Goal: Task Accomplishment & Management: Complete application form

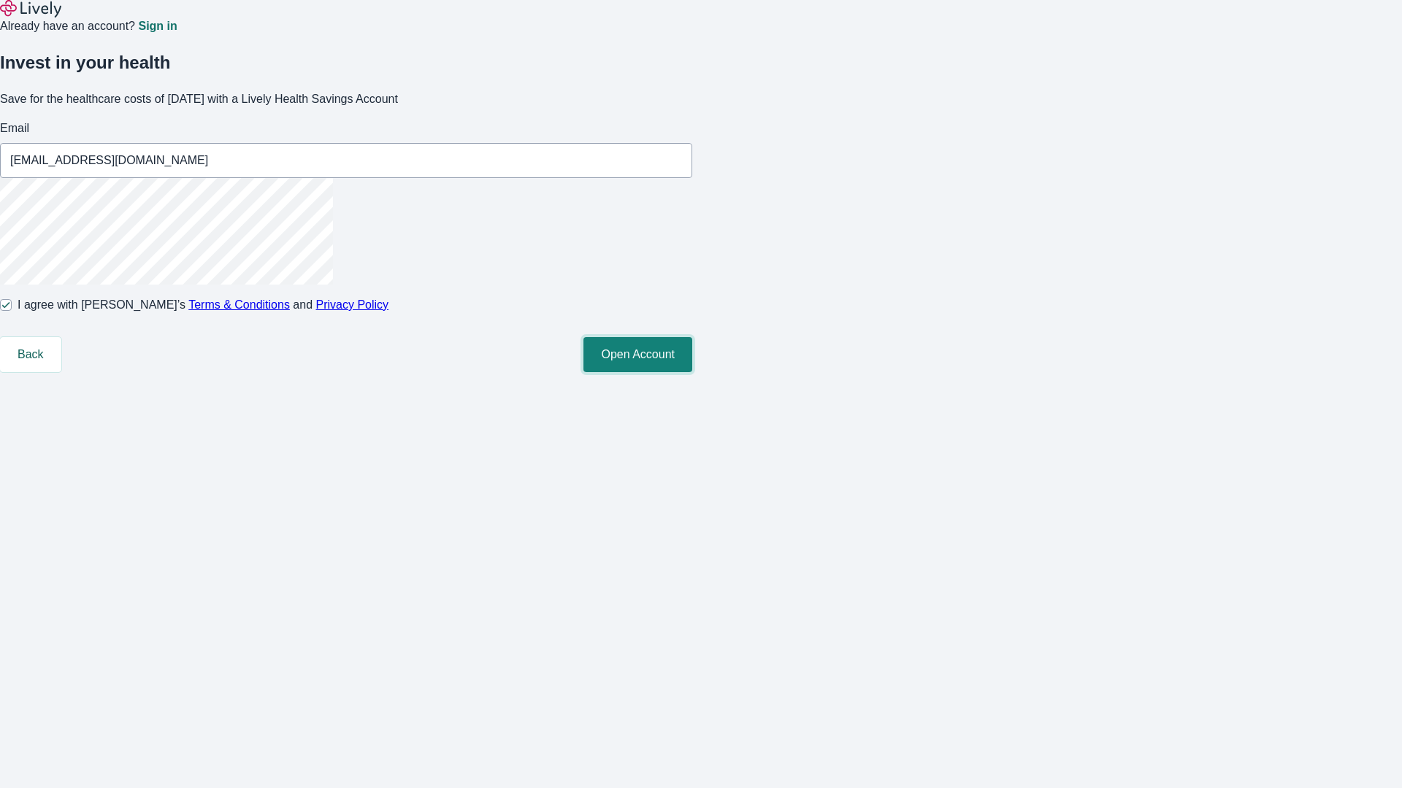
click at [692, 372] on button "Open Account" at bounding box center [637, 354] width 109 height 35
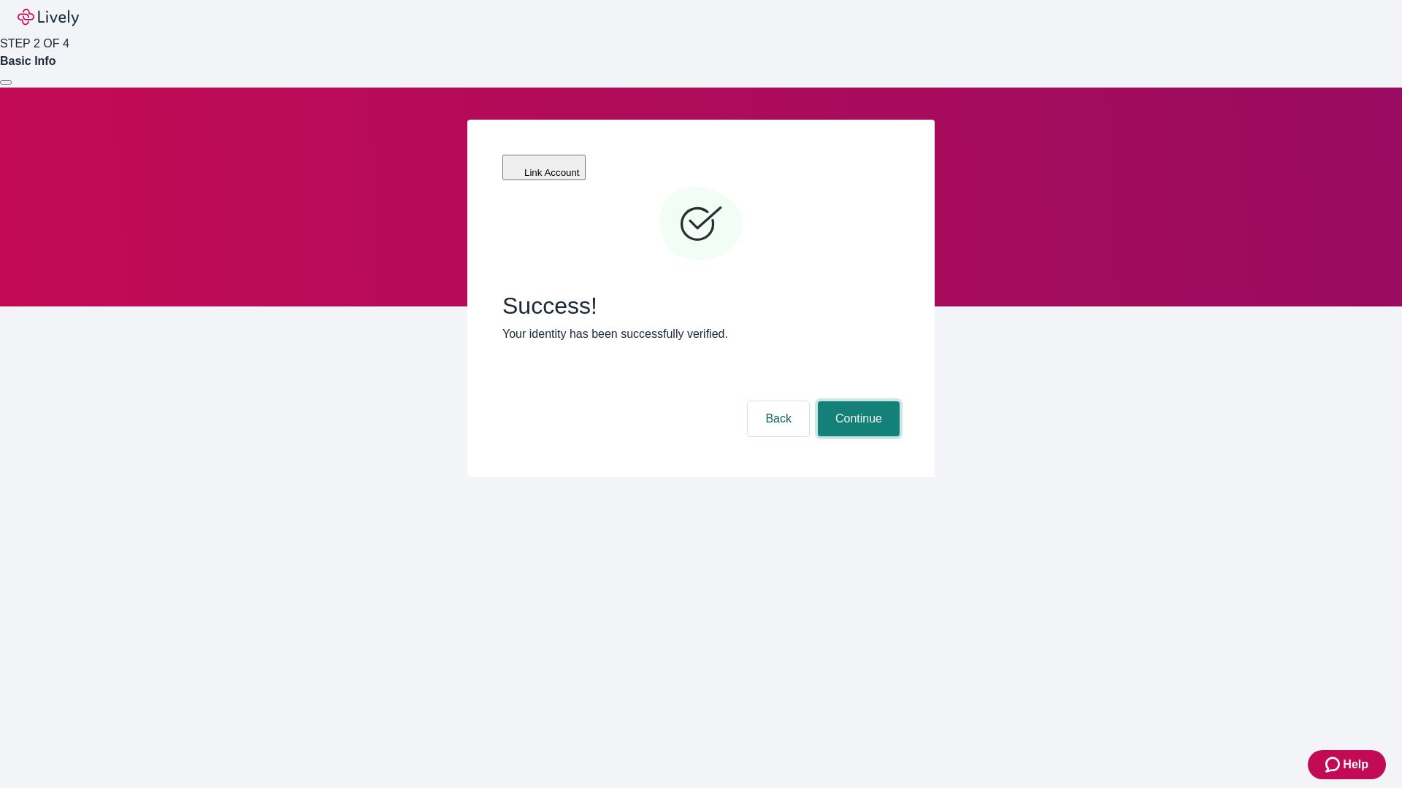
click at [856, 402] on button "Continue" at bounding box center [859, 419] width 82 height 35
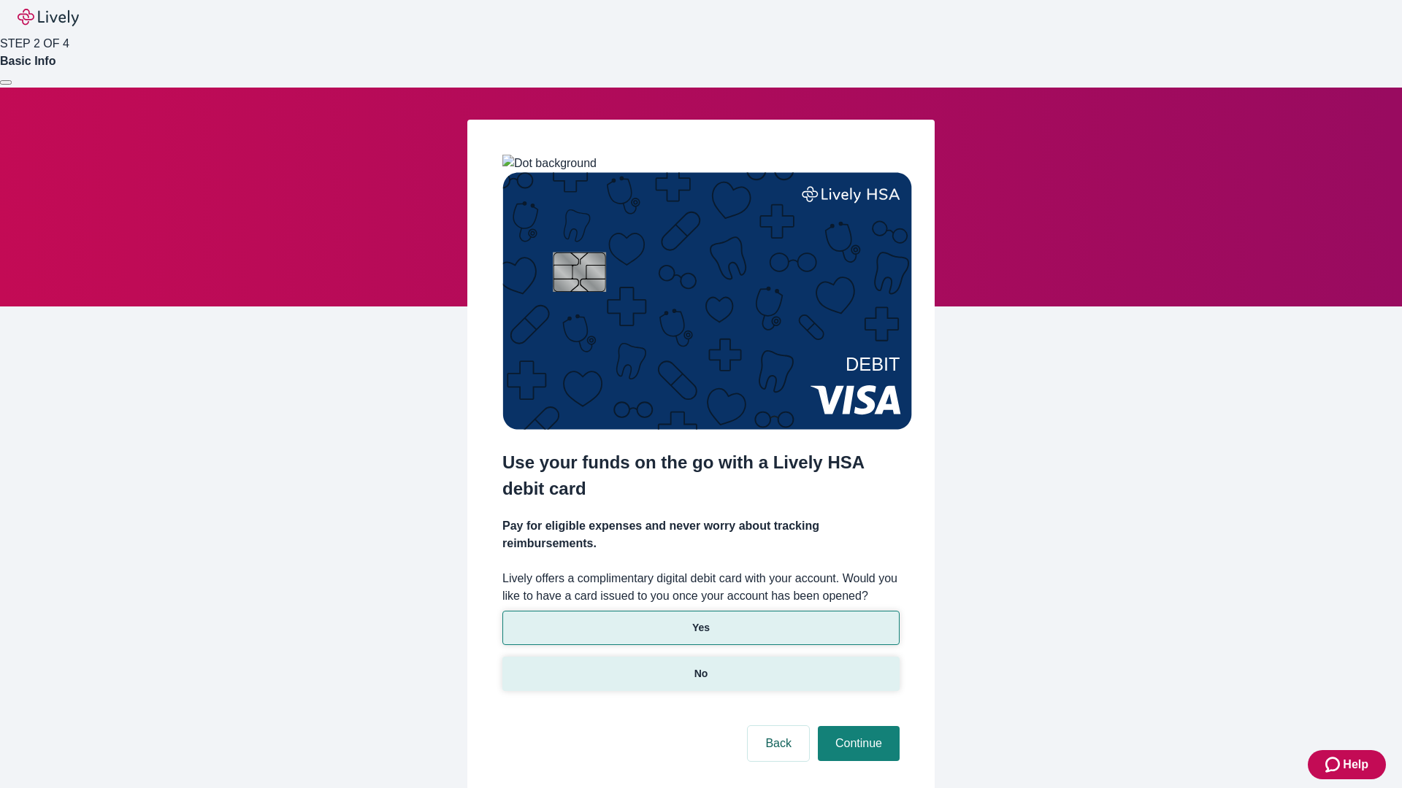
click at [700, 667] on p "No" at bounding box center [701, 674] width 14 height 15
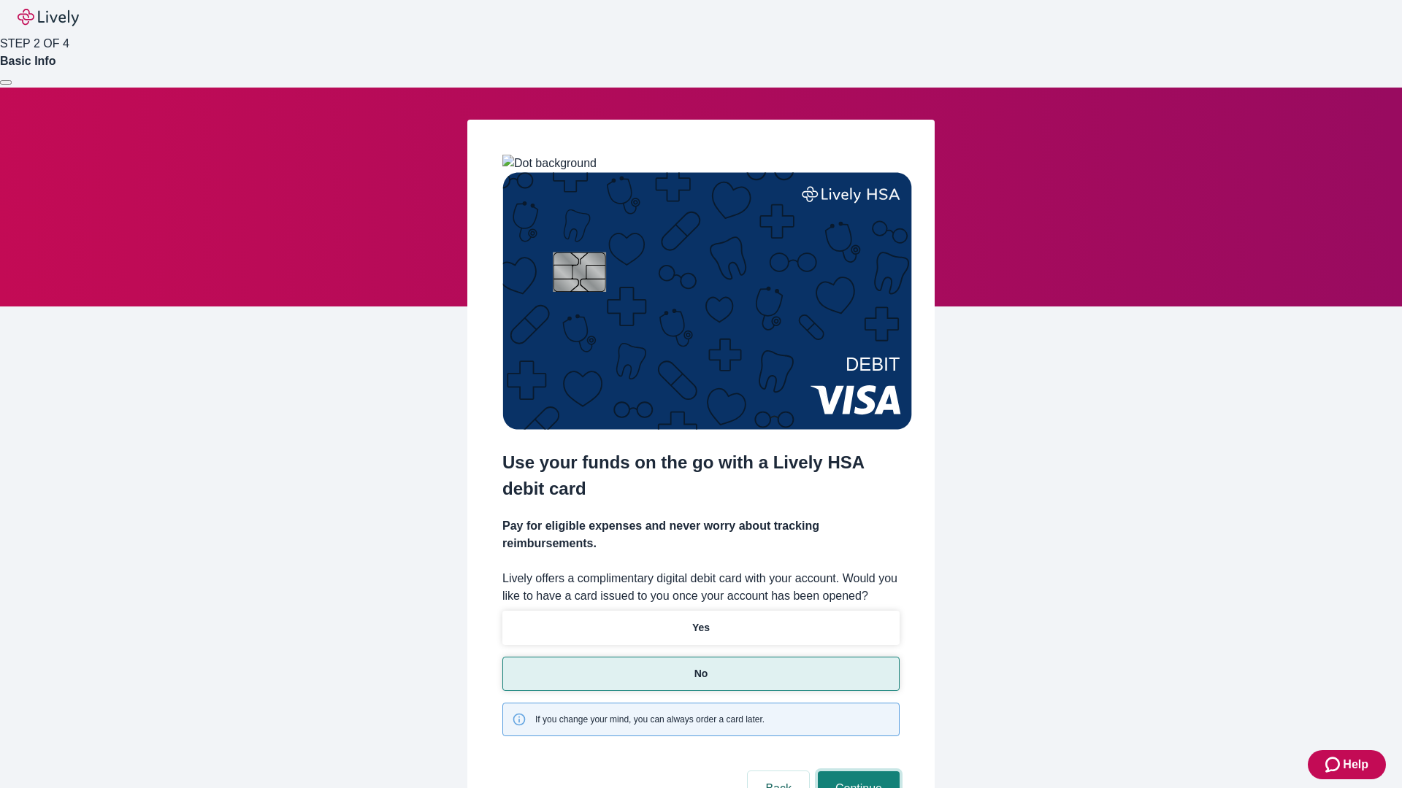
click at [856, 772] on button "Continue" at bounding box center [859, 789] width 82 height 35
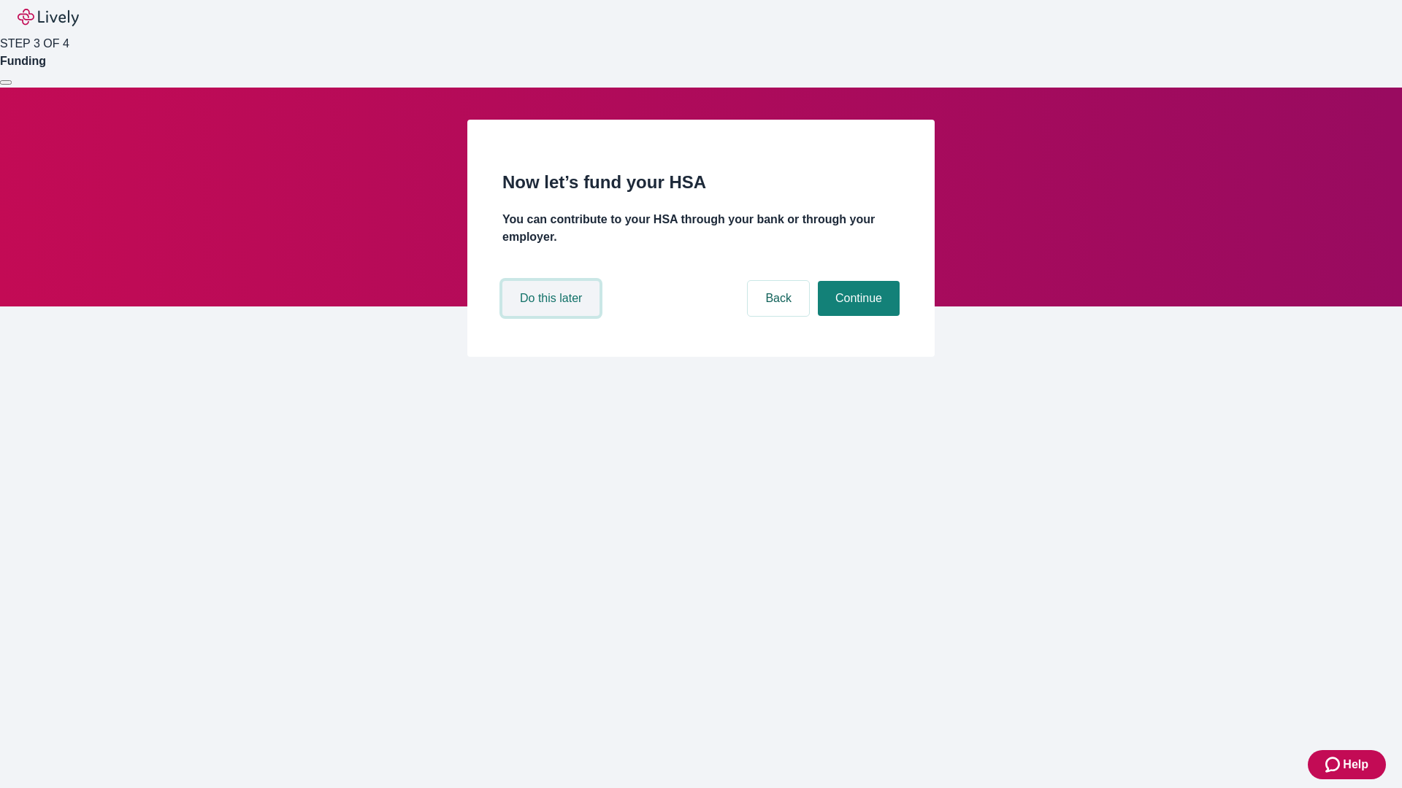
click at [553, 316] on button "Do this later" at bounding box center [550, 298] width 97 height 35
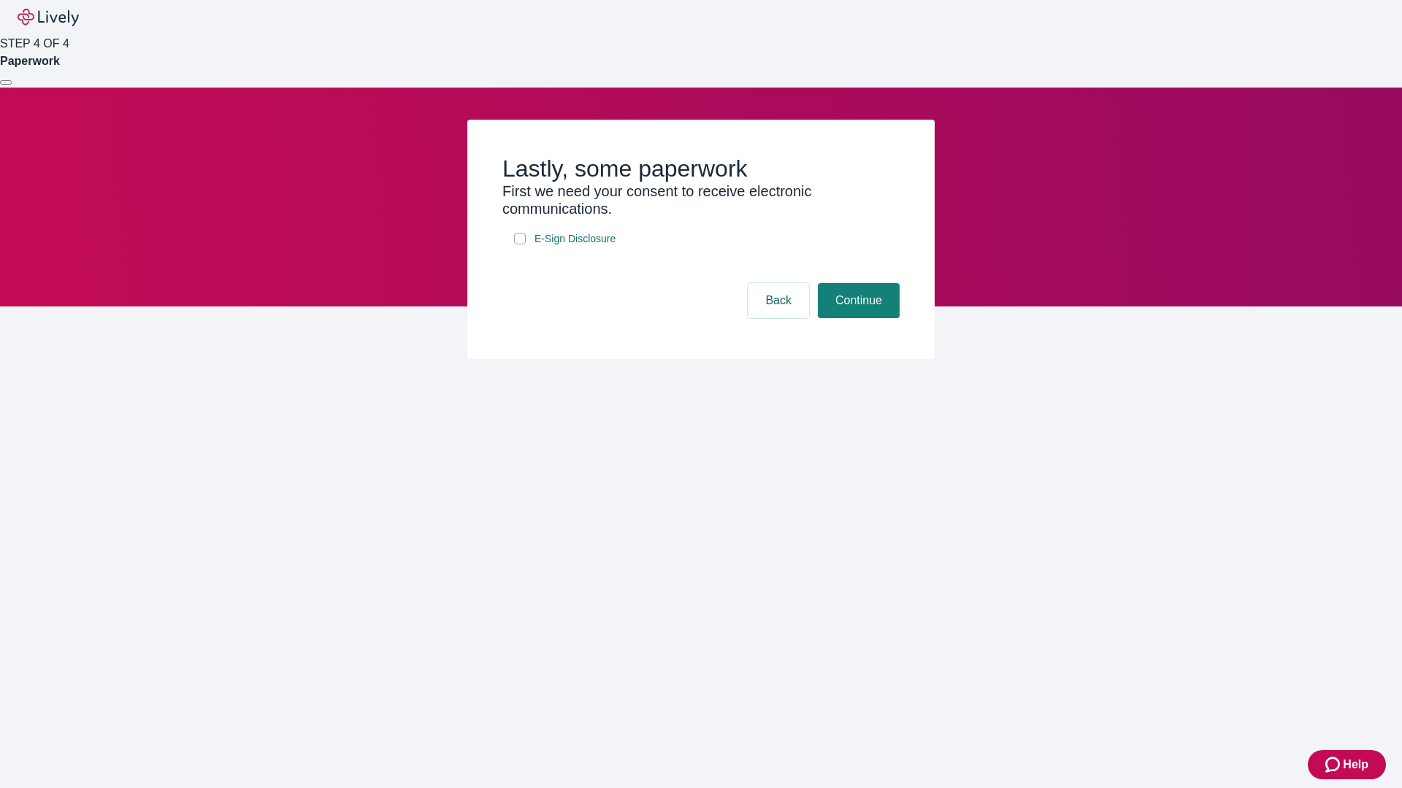
click at [520, 245] on input "E-Sign Disclosure" at bounding box center [520, 239] width 12 height 12
checkbox input "true"
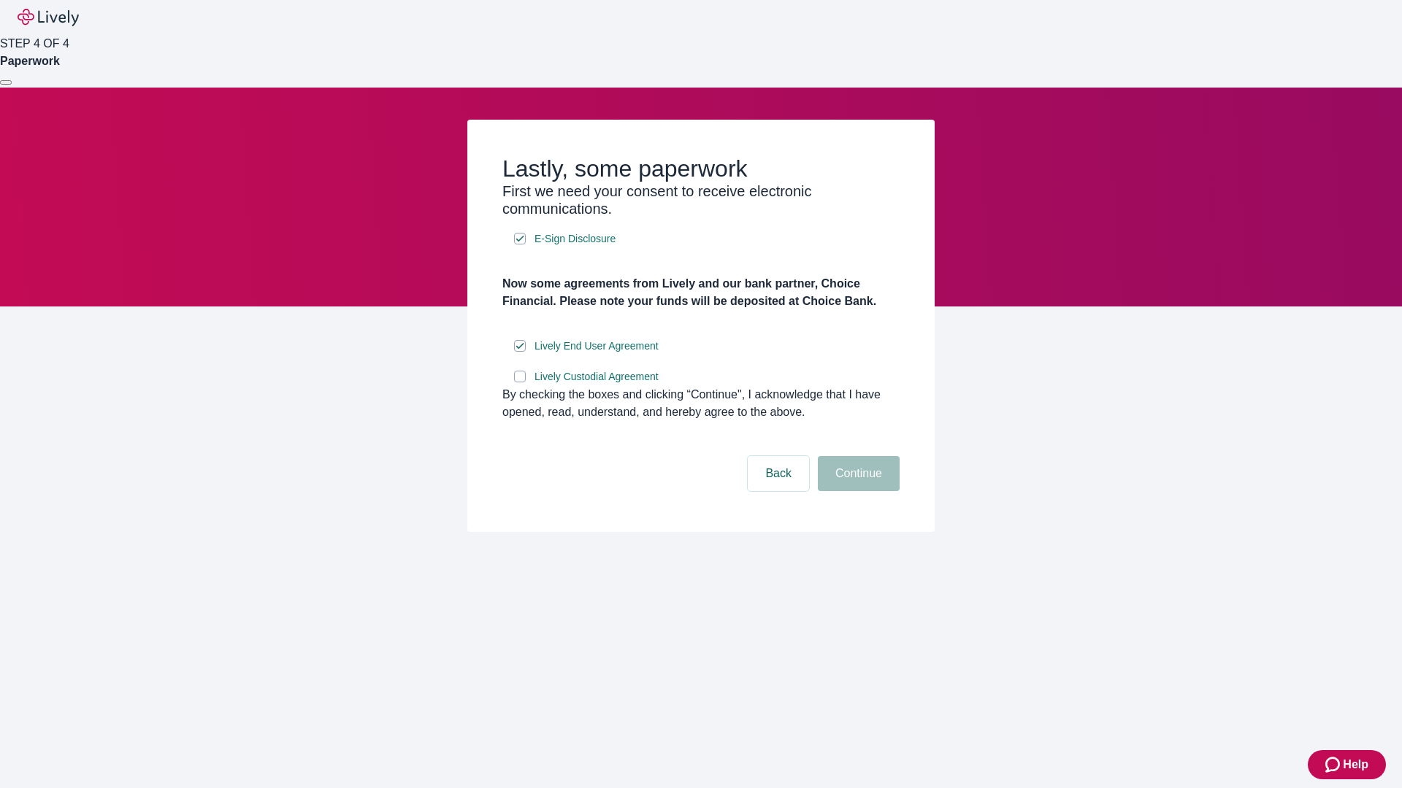
click at [520, 383] on input "Lively Custodial Agreement" at bounding box center [520, 377] width 12 height 12
checkbox input "true"
click at [856, 491] on button "Continue" at bounding box center [859, 473] width 82 height 35
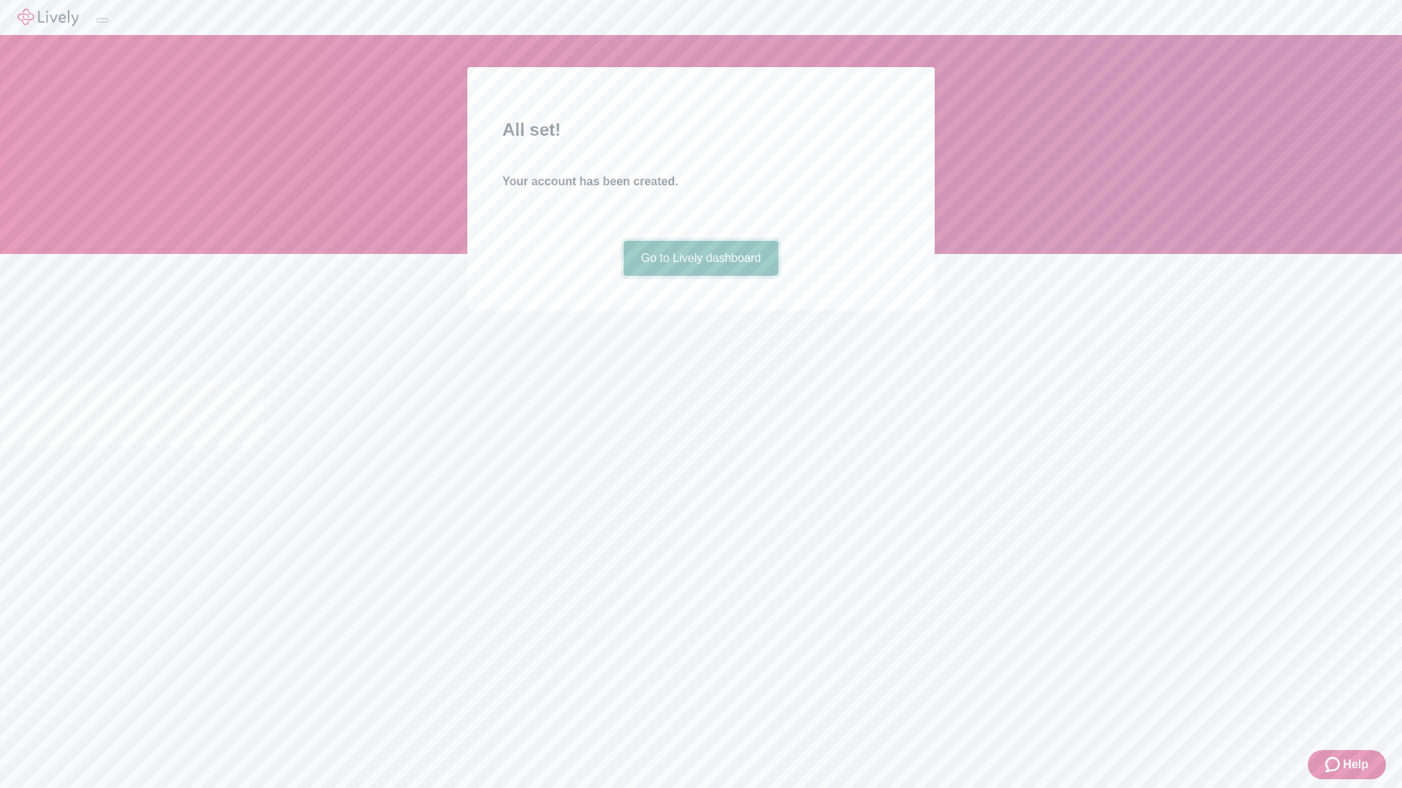
click at [700, 276] on link "Go to Lively dashboard" at bounding box center [700, 258] width 155 height 35
